Goal: Task Accomplishment & Management: Manage account settings

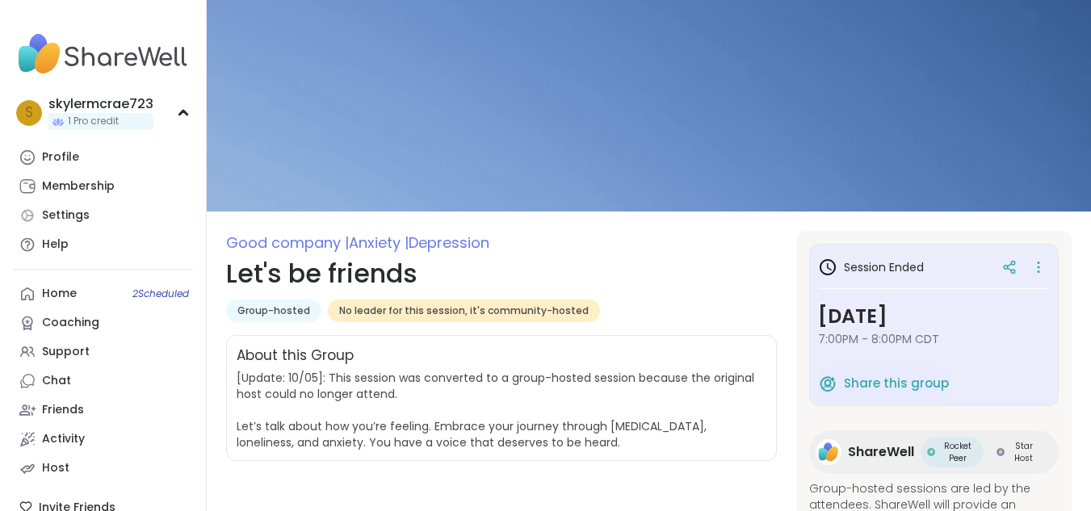
click at [181, 107] on div "s skylermcrae723 1 Pro credit" at bounding box center [103, 112] width 180 height 41
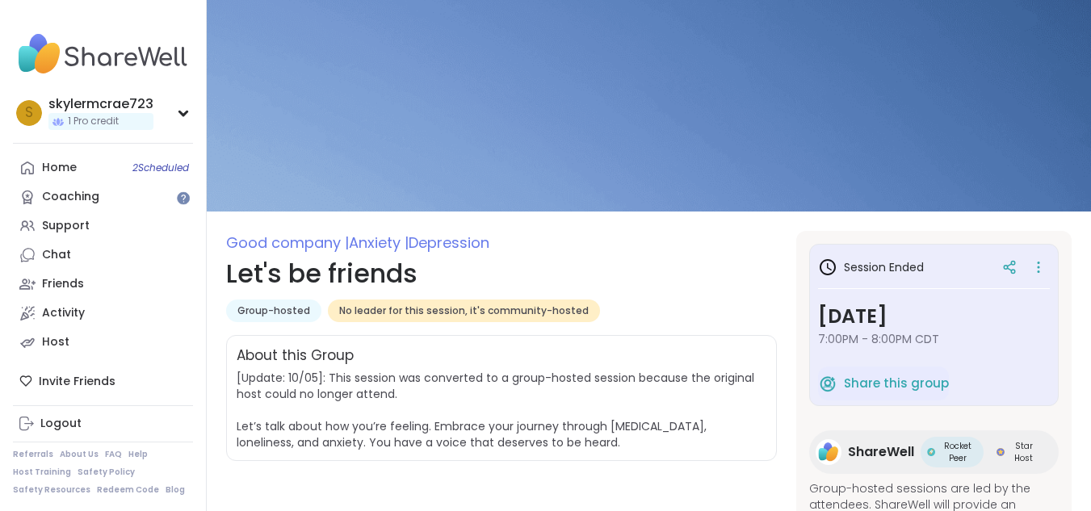
click at [181, 107] on div "s skylermcrae723 1 Pro credit" at bounding box center [103, 112] width 180 height 41
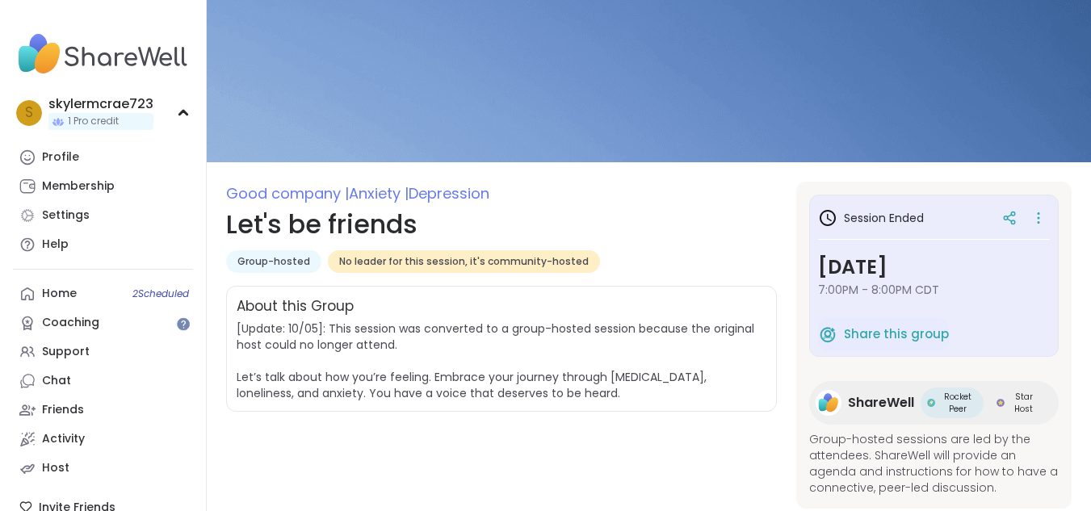
scroll to position [92, 0]
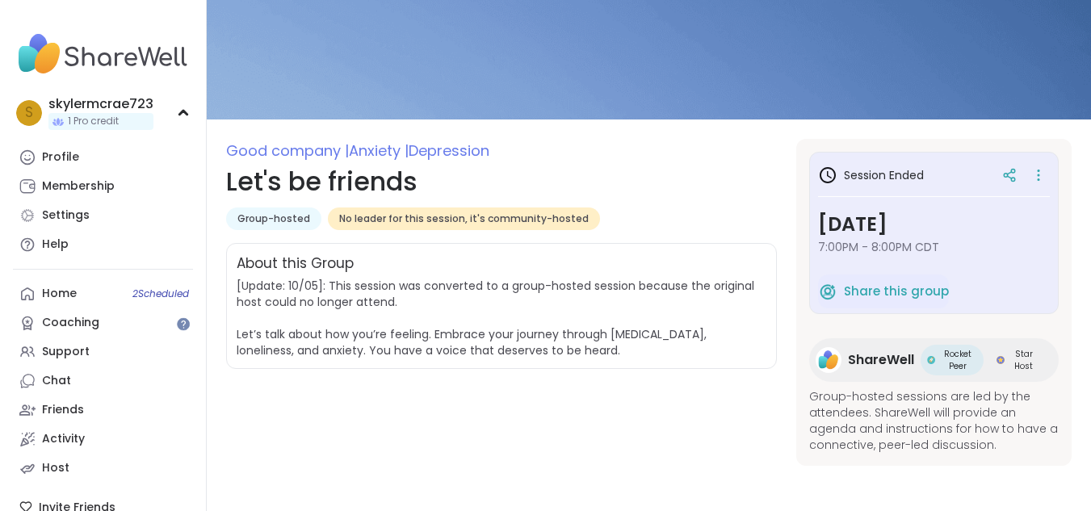
click at [164, 138] on div "s skylermcrae723 1 Pro credit Profile Membership Settings Help Home 2 Scheduled…" at bounding box center [103, 255] width 207 height 511
click at [166, 111] on div "s skylermcrae723 1 Pro credit" at bounding box center [103, 112] width 180 height 41
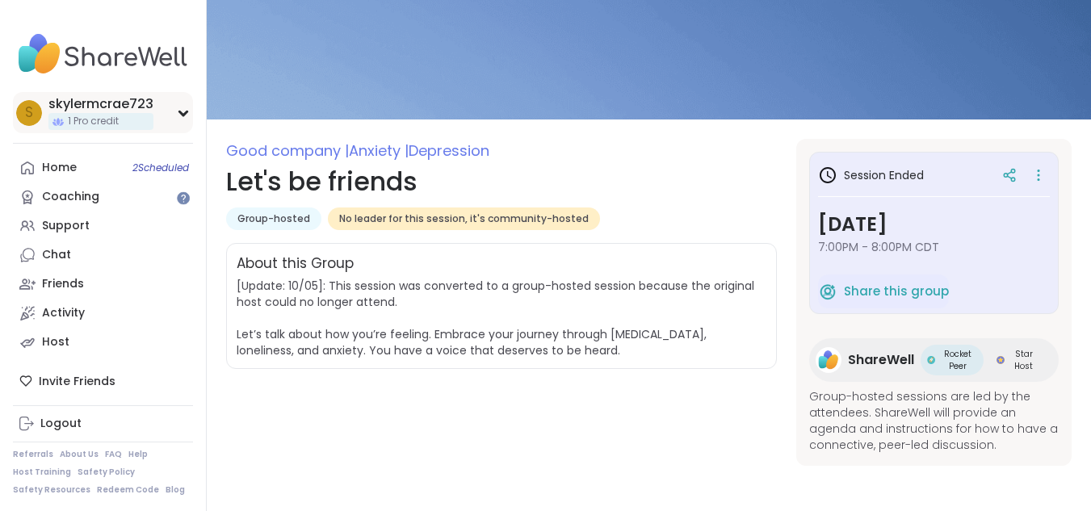
click at [163, 130] on div "s skylermcrae723 1 Pro credit" at bounding box center [103, 112] width 180 height 41
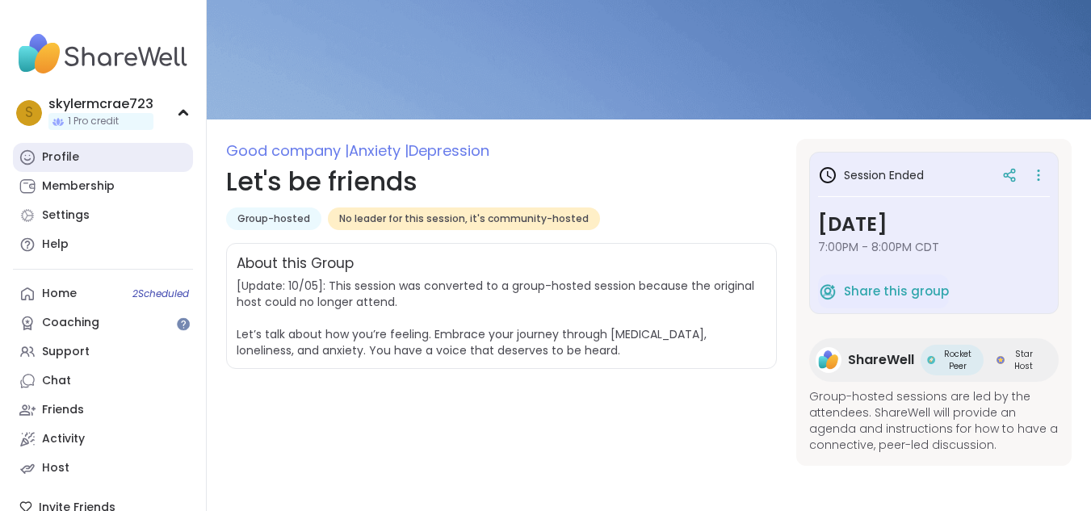
click at [86, 157] on link "Profile" at bounding box center [103, 157] width 180 height 29
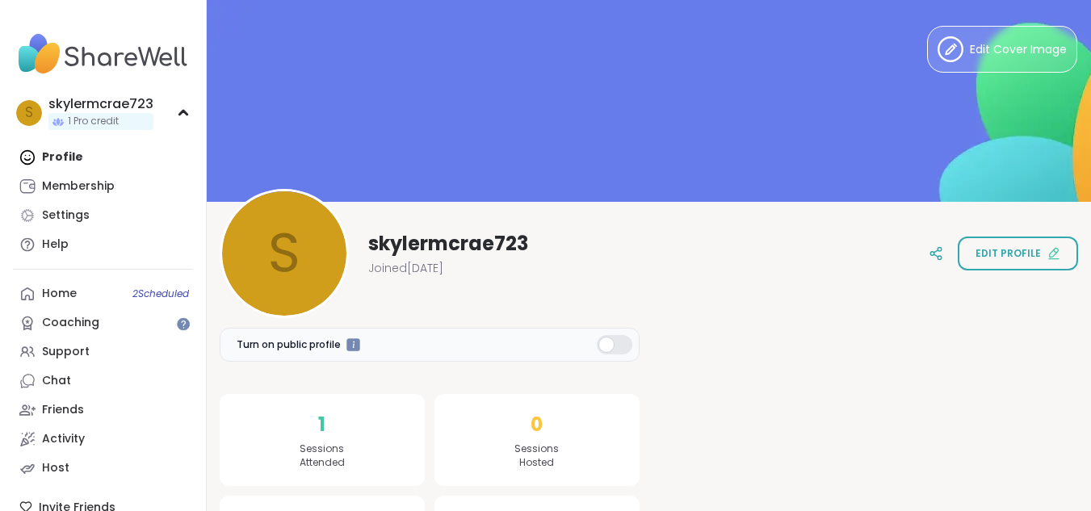
click at [994, 271] on div "s skylermcrae723 Joined [DATE] Edit profile" at bounding box center [649, 253] width 858 height 129
click at [1014, 240] on button "Edit profile" at bounding box center [1018, 254] width 120 height 34
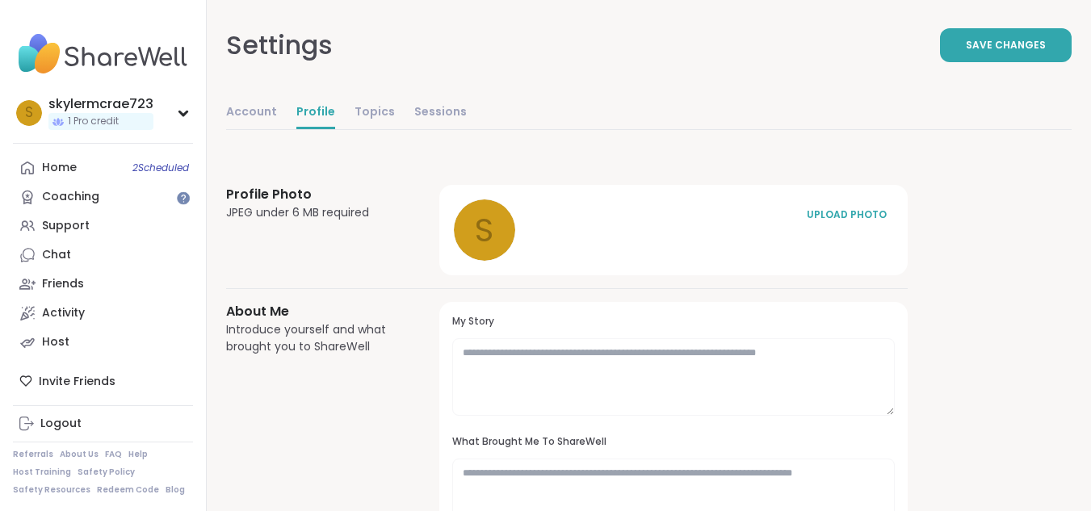
click at [275, 128] on div "Account Profile Topics Sessions" at bounding box center [346, 113] width 241 height 33
click at [258, 111] on link "Account" at bounding box center [251, 113] width 51 height 32
select select "**"
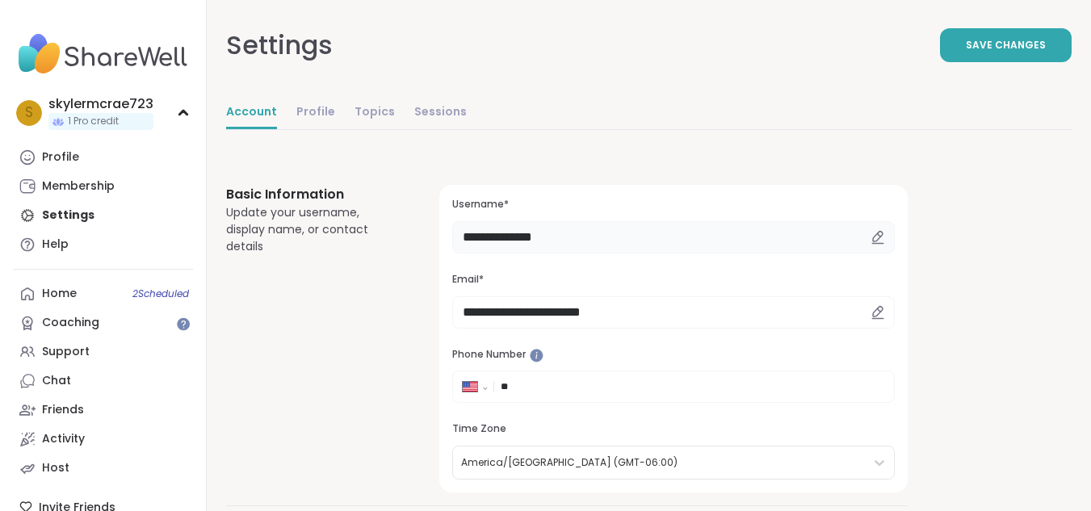
click at [568, 237] on input "**********" at bounding box center [673, 237] width 442 height 32
drag, startPoint x: 560, startPoint y: 237, endPoint x: 434, endPoint y: 241, distance: 126.8
click at [434, 241] on div "**********" at bounding box center [566, 339] width 681 height 308
click at [503, 231] on input "**********" at bounding box center [673, 237] width 442 height 32
click at [577, 241] on input "**********" at bounding box center [673, 237] width 442 height 32
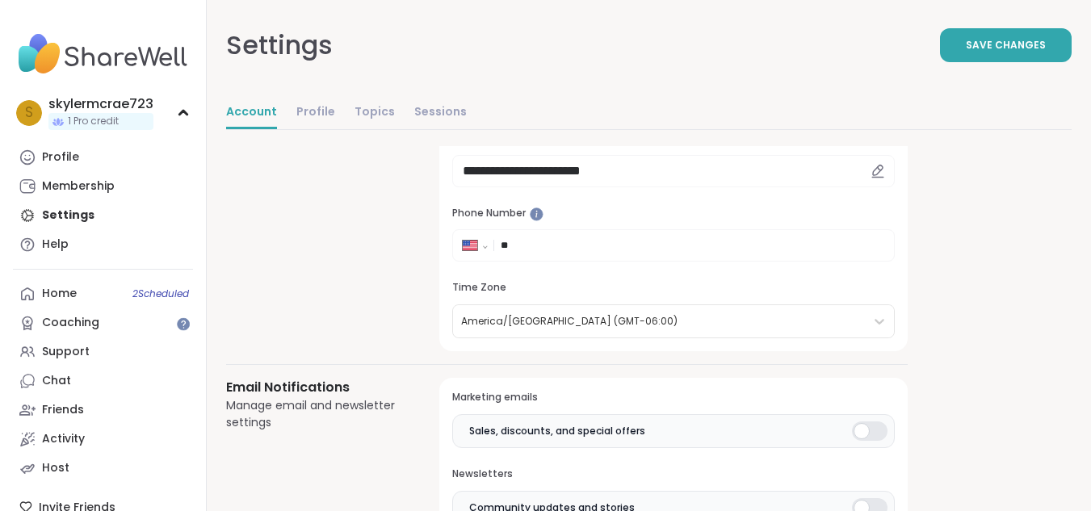
scroll to position [179, 0]
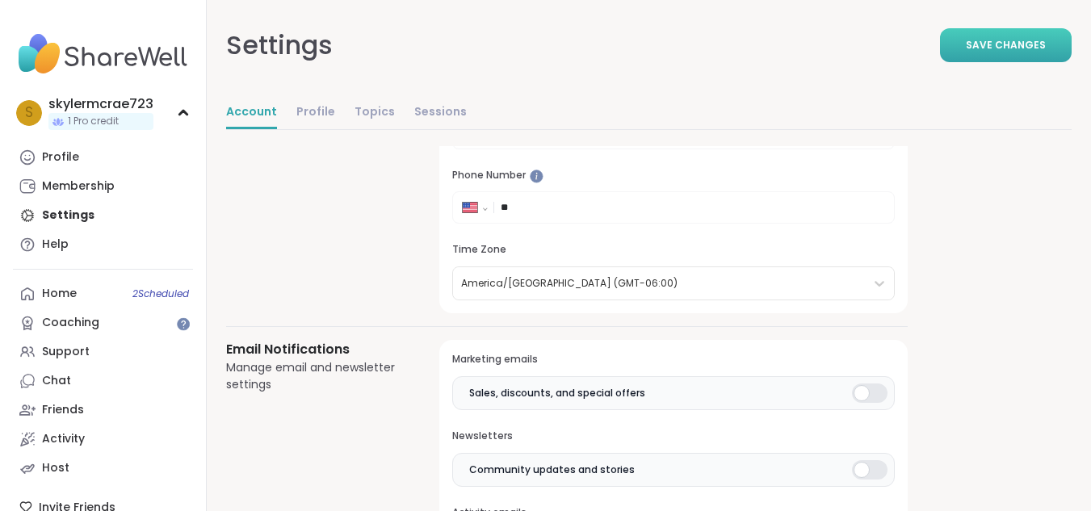
type input "**********"
click at [992, 44] on span "Save Changes" at bounding box center [1006, 45] width 80 height 15
click at [89, 337] on link "Coaching" at bounding box center [103, 322] width 180 height 29
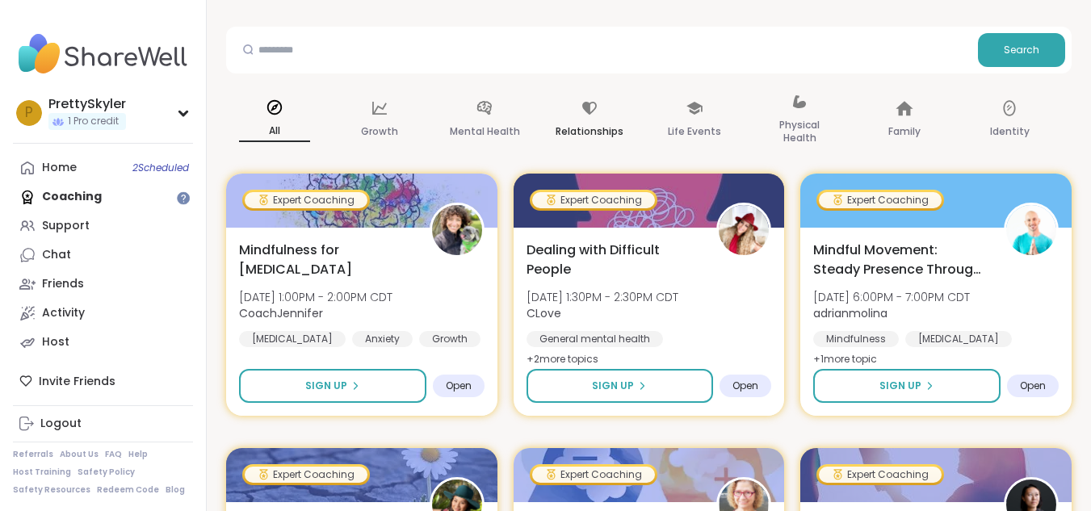
scroll to position [170, 0]
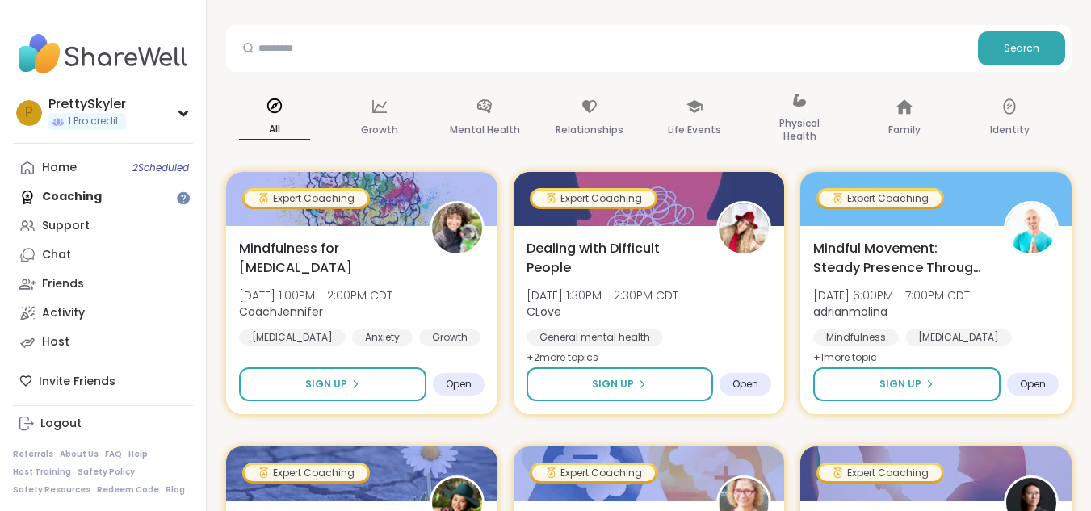
click at [618, 68] on div "Search" at bounding box center [648, 48] width 845 height 47
click at [476, 120] on p "Mental Health" at bounding box center [485, 129] width 70 height 19
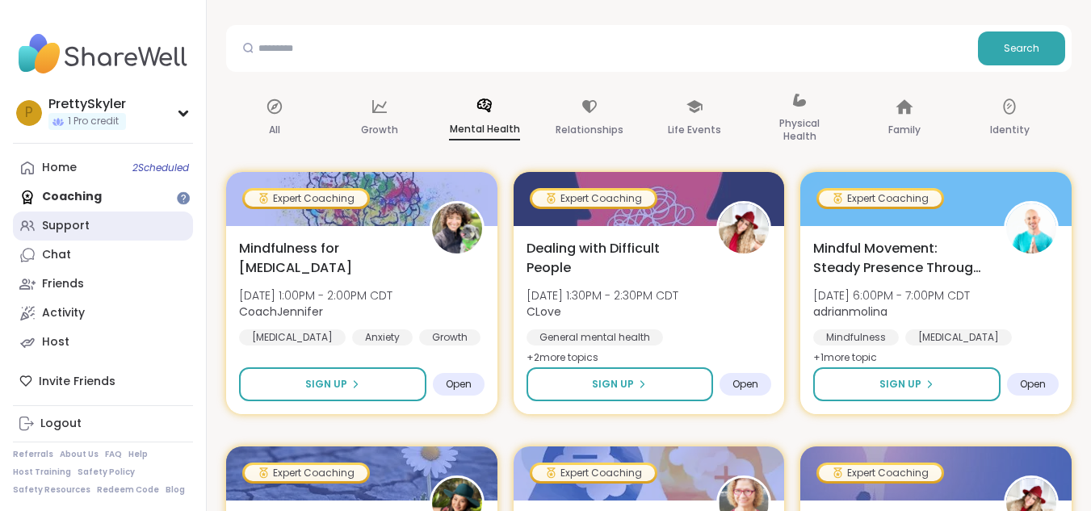
click at [139, 227] on link "Support" at bounding box center [103, 226] width 180 height 29
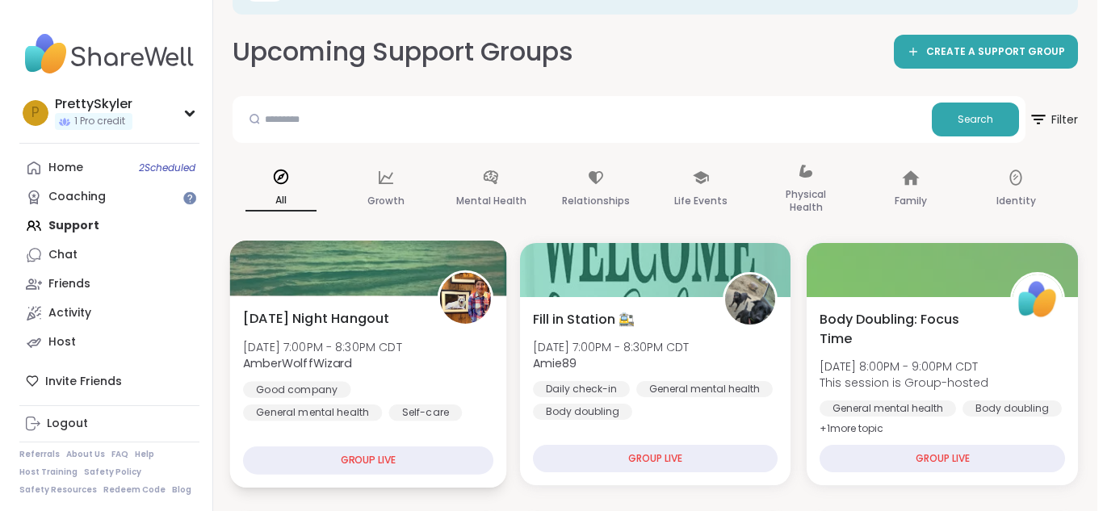
scroll to position [82, 0]
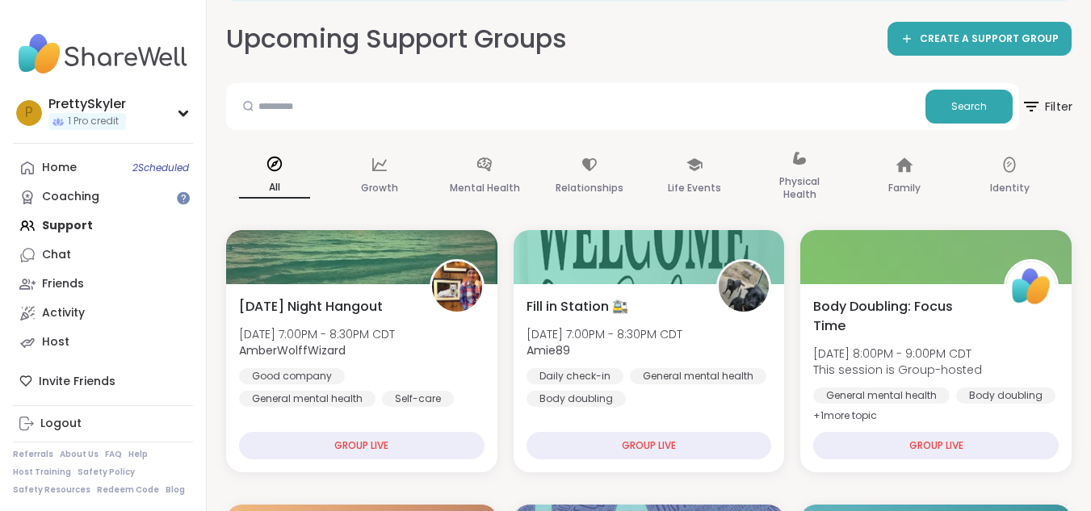
click at [1063, 108] on span "Filter" at bounding box center [1047, 106] width 52 height 40
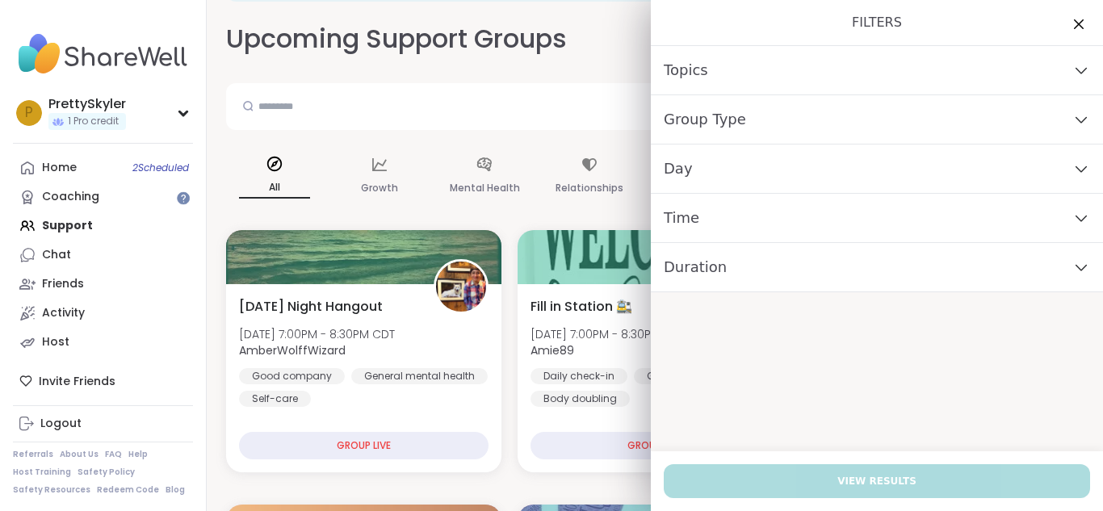
click at [795, 78] on div "Topics" at bounding box center [877, 70] width 452 height 49
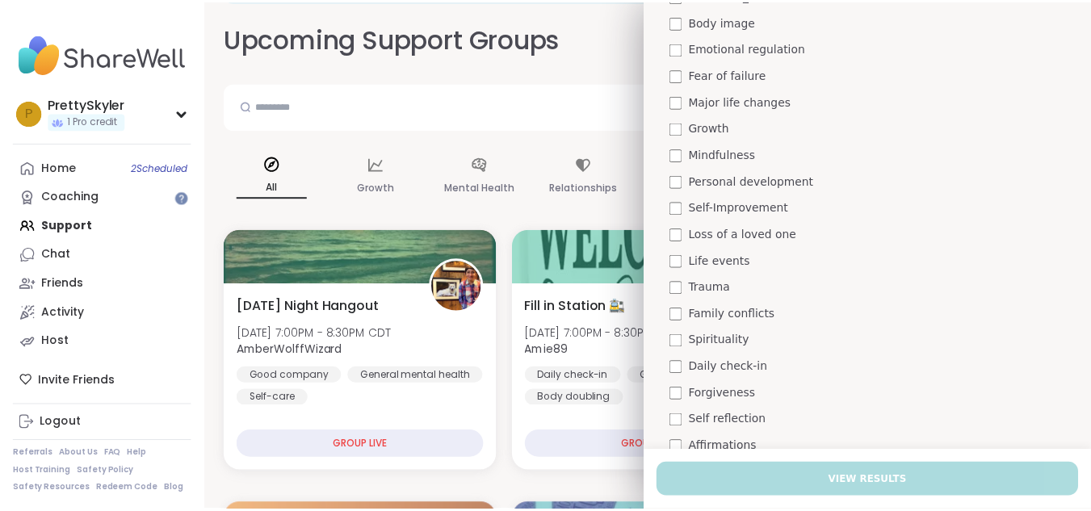
scroll to position [284, 0]
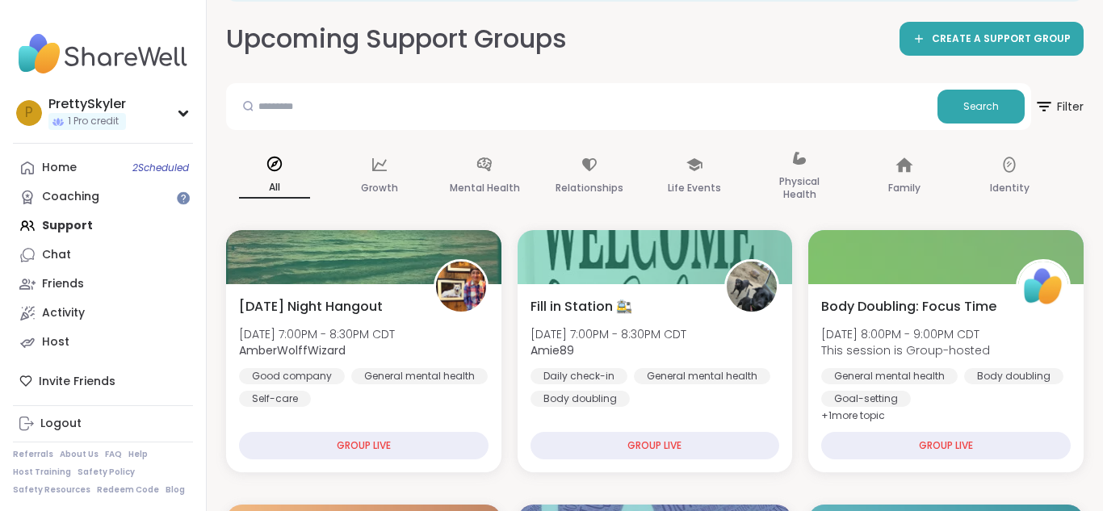
click at [386, 88] on div "Search" at bounding box center [628, 106] width 805 height 47
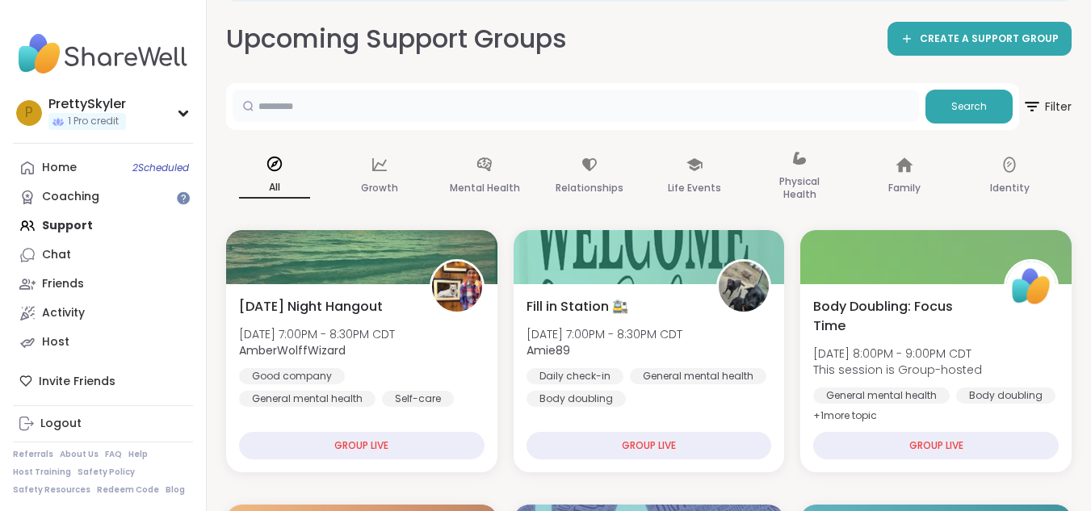
click at [381, 100] on input "text" at bounding box center [576, 106] width 686 height 32
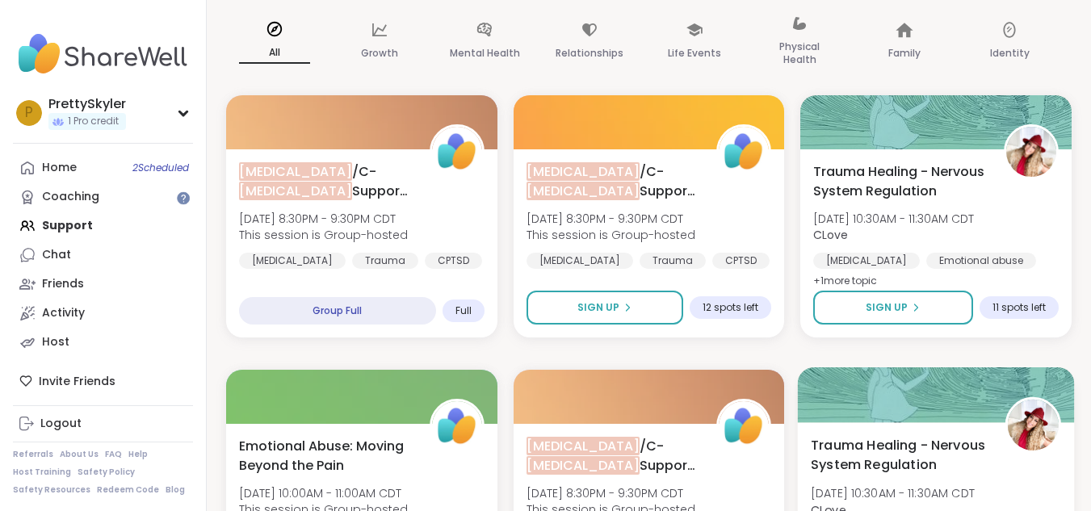
scroll to position [132, 0]
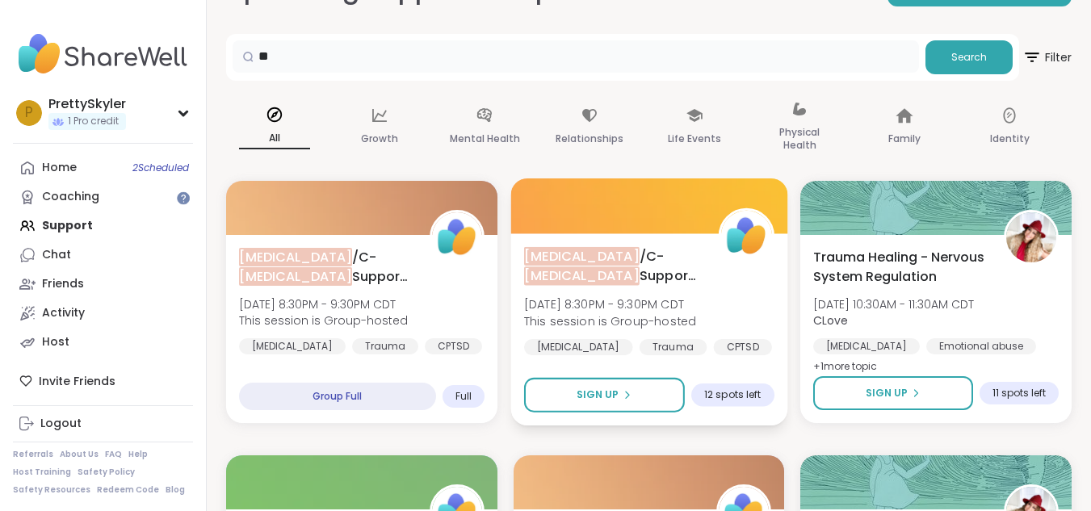
type input "*"
type input "****"
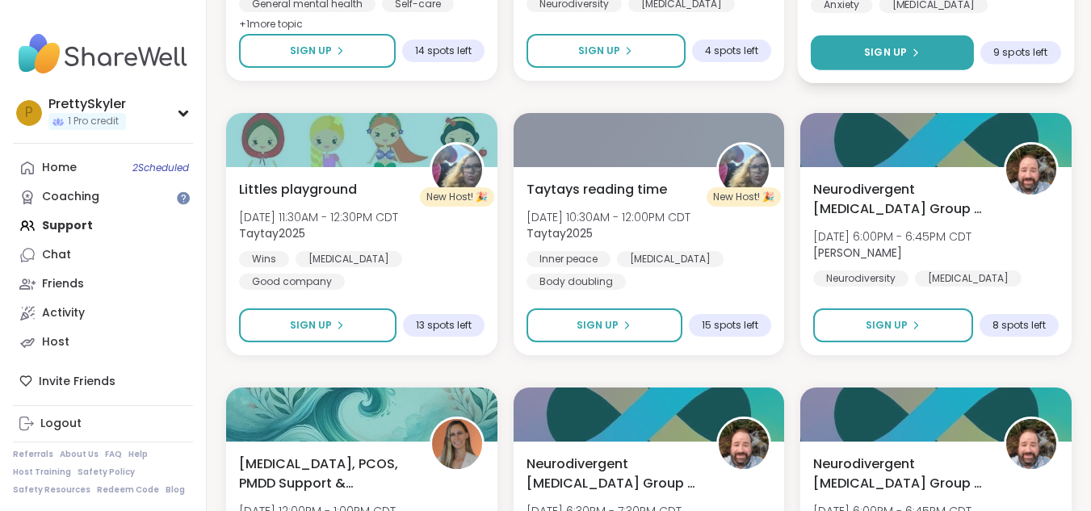
scroll to position [535, 0]
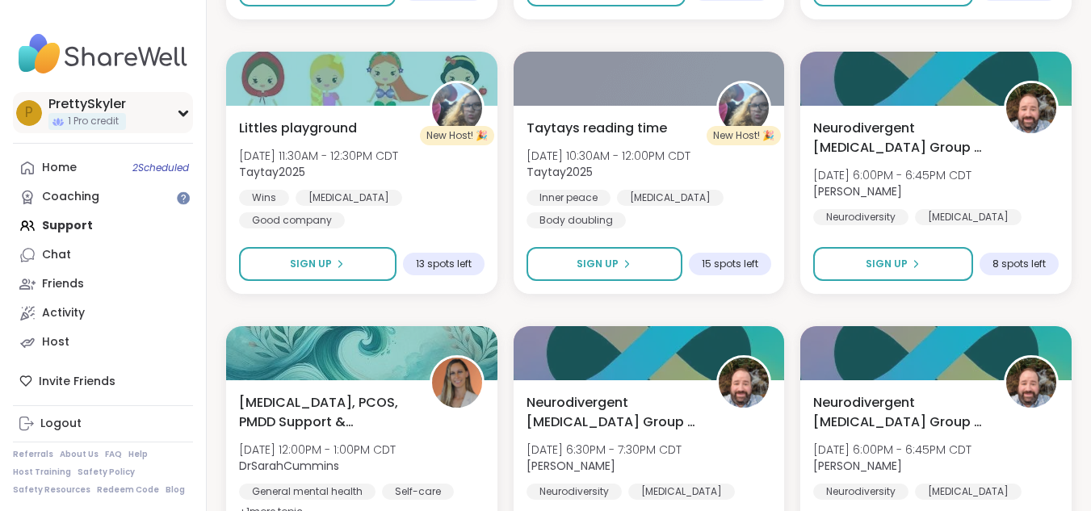
click at [170, 114] on div "P PrettySkyler 1 Pro credit" at bounding box center [103, 112] width 180 height 41
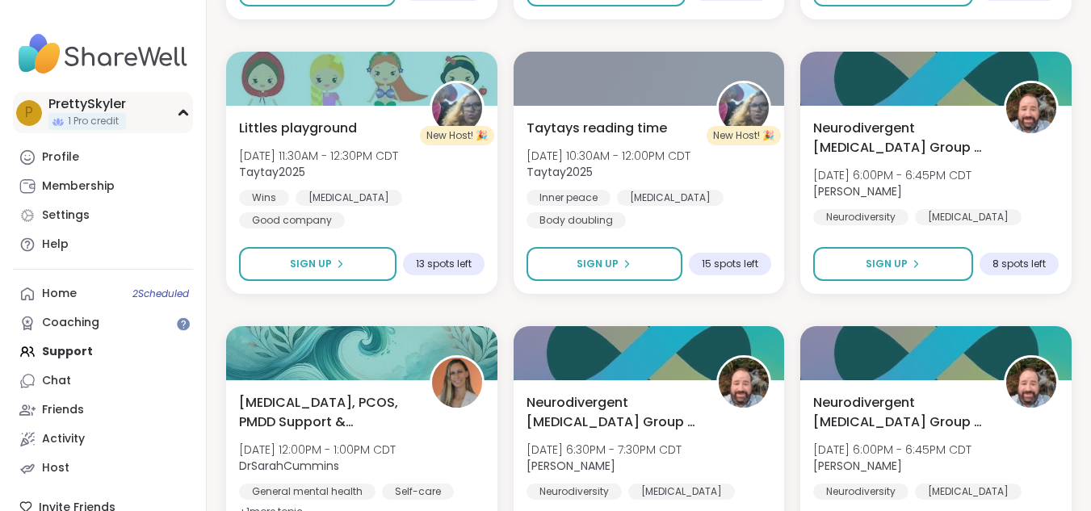
click at [171, 114] on div "P PrettySkyler 1 Pro credit" at bounding box center [103, 112] width 180 height 41
